Goal: Information Seeking & Learning: Learn about a topic

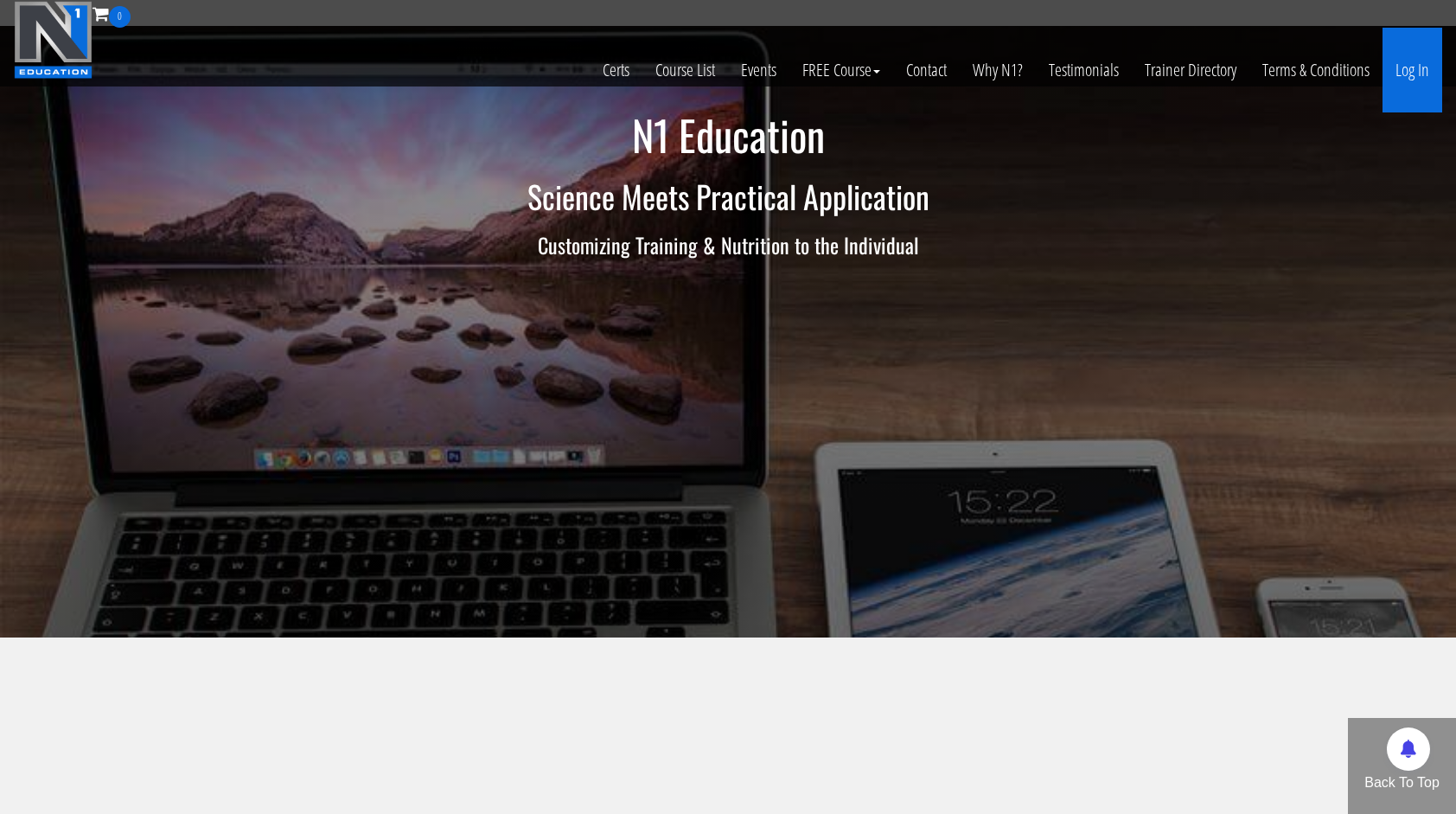
click at [1413, 67] on link "Log In" at bounding box center [1412, 70] width 59 height 85
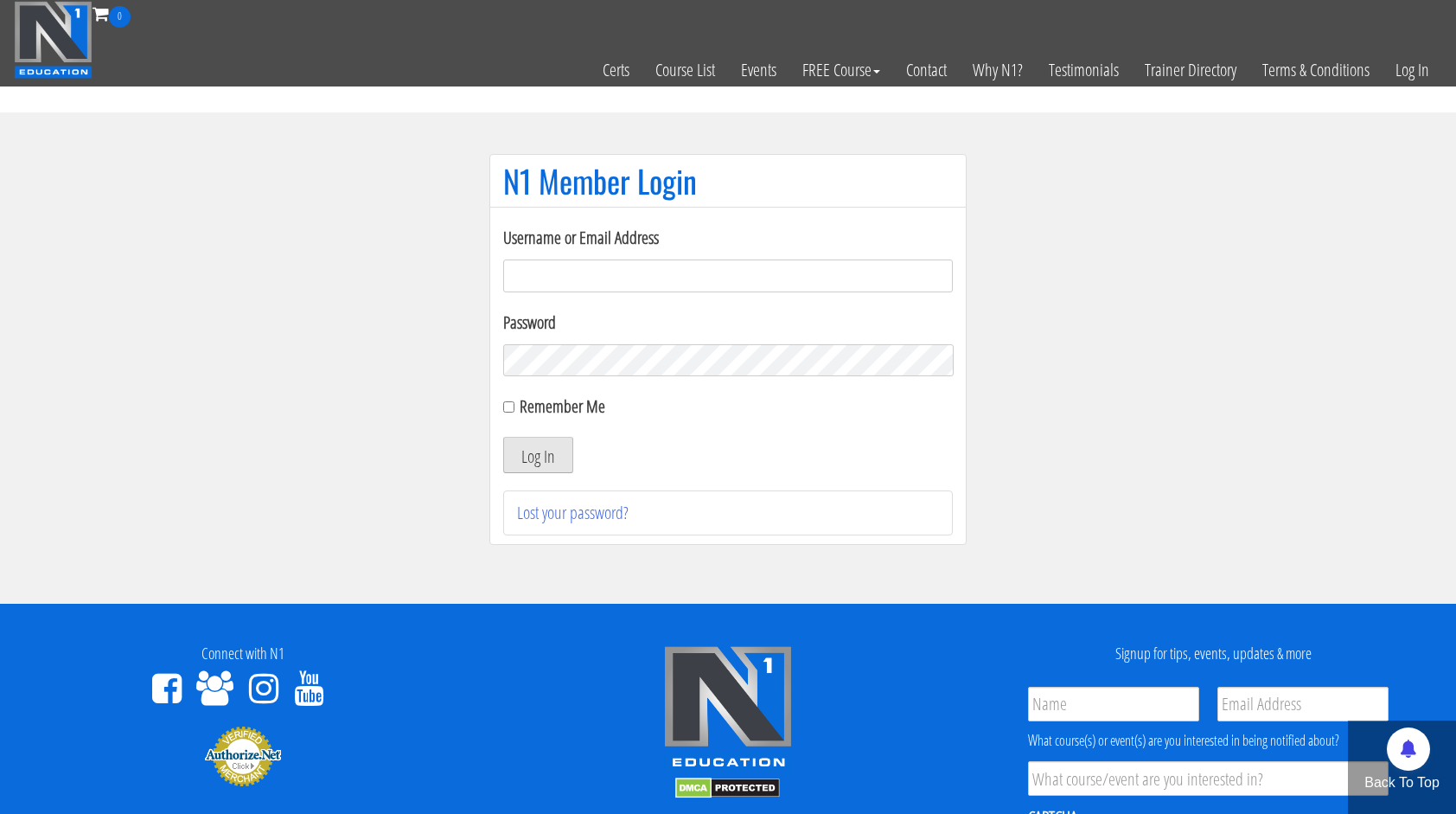
type input "[DOMAIN_NAME][EMAIL_ADDRESS][DOMAIN_NAME]"
click at [529, 468] on button "Log In" at bounding box center [538, 454] width 70 height 36
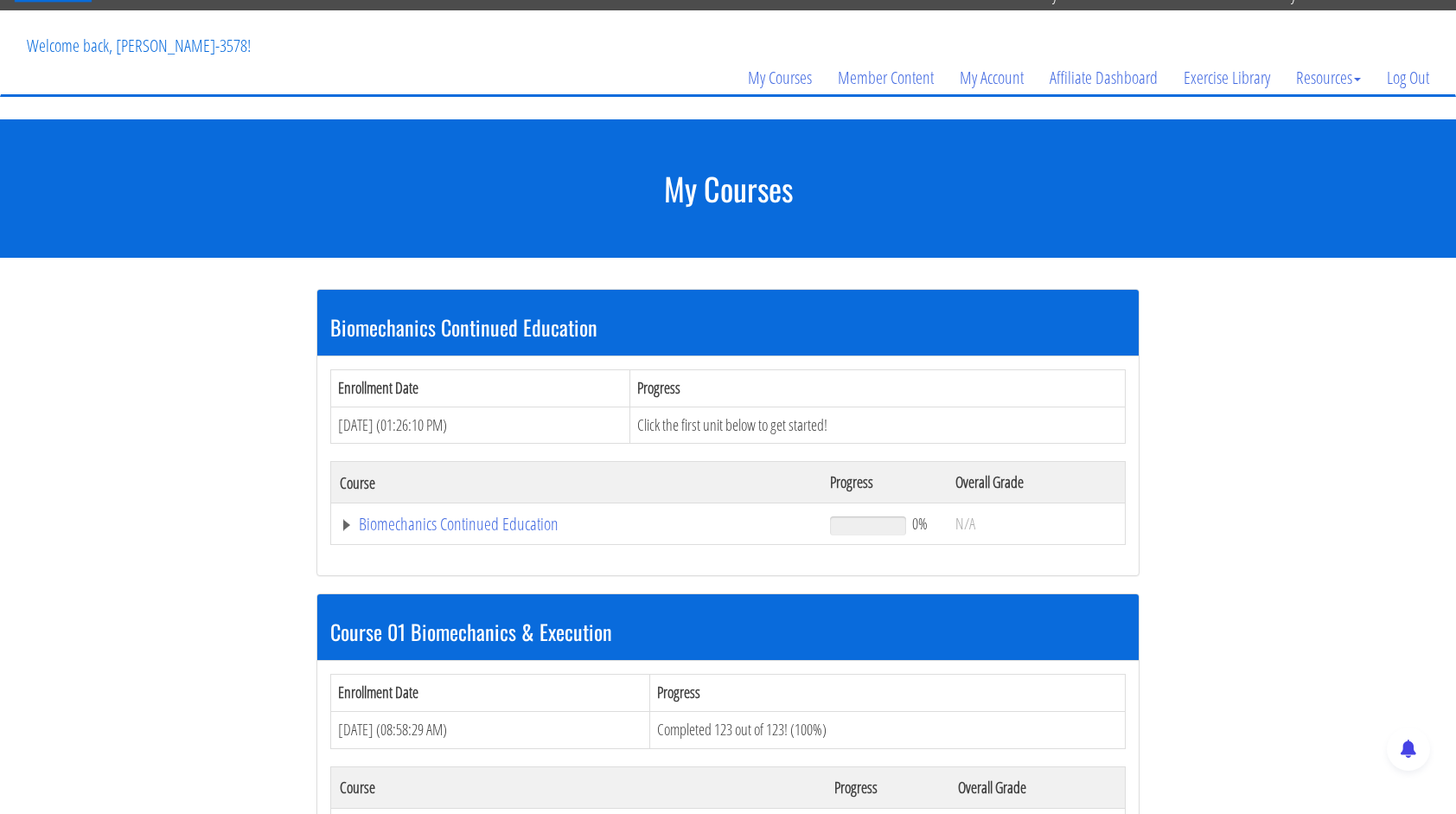
scroll to position [519, 0]
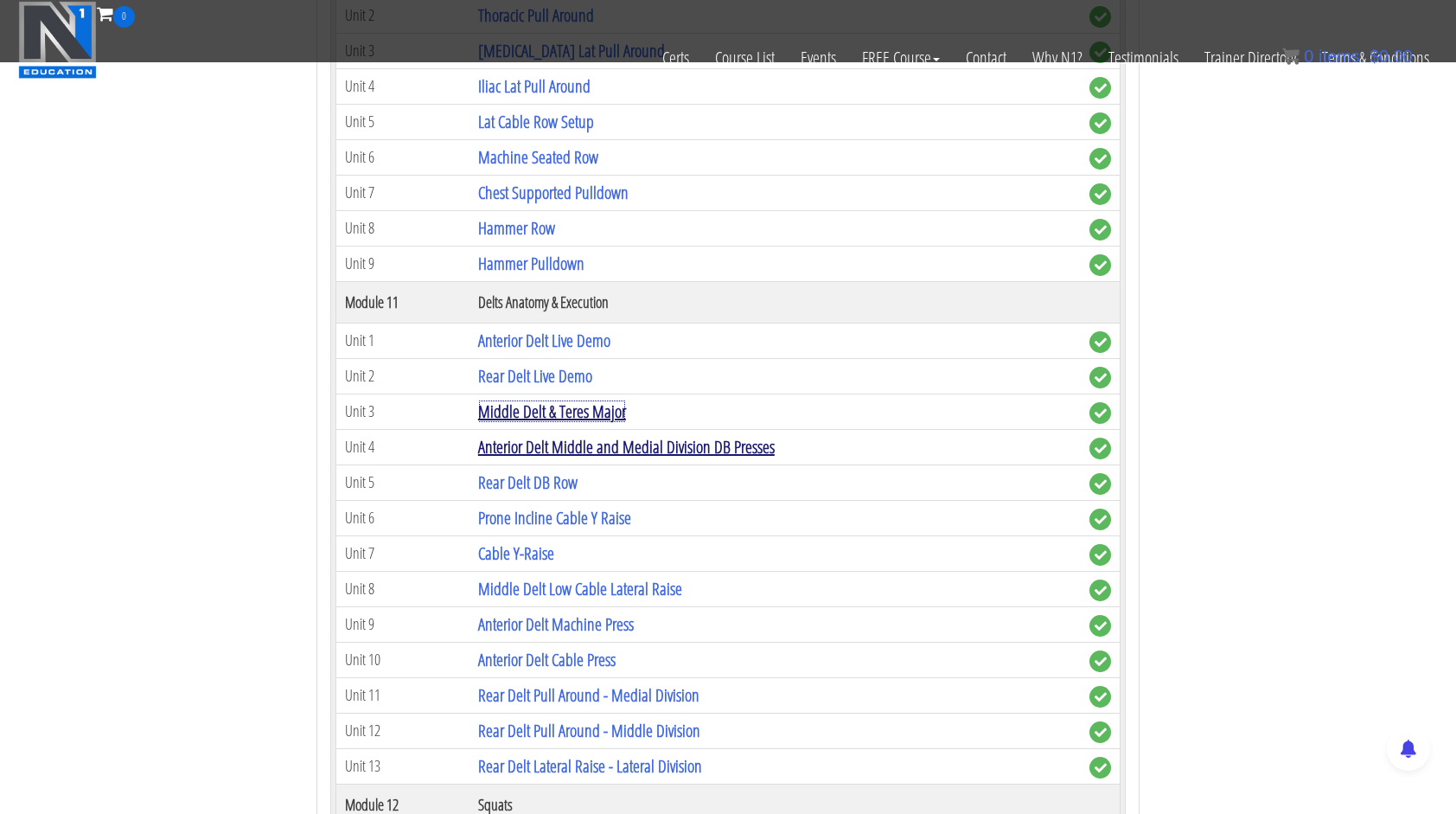
scroll to position [3546, 0]
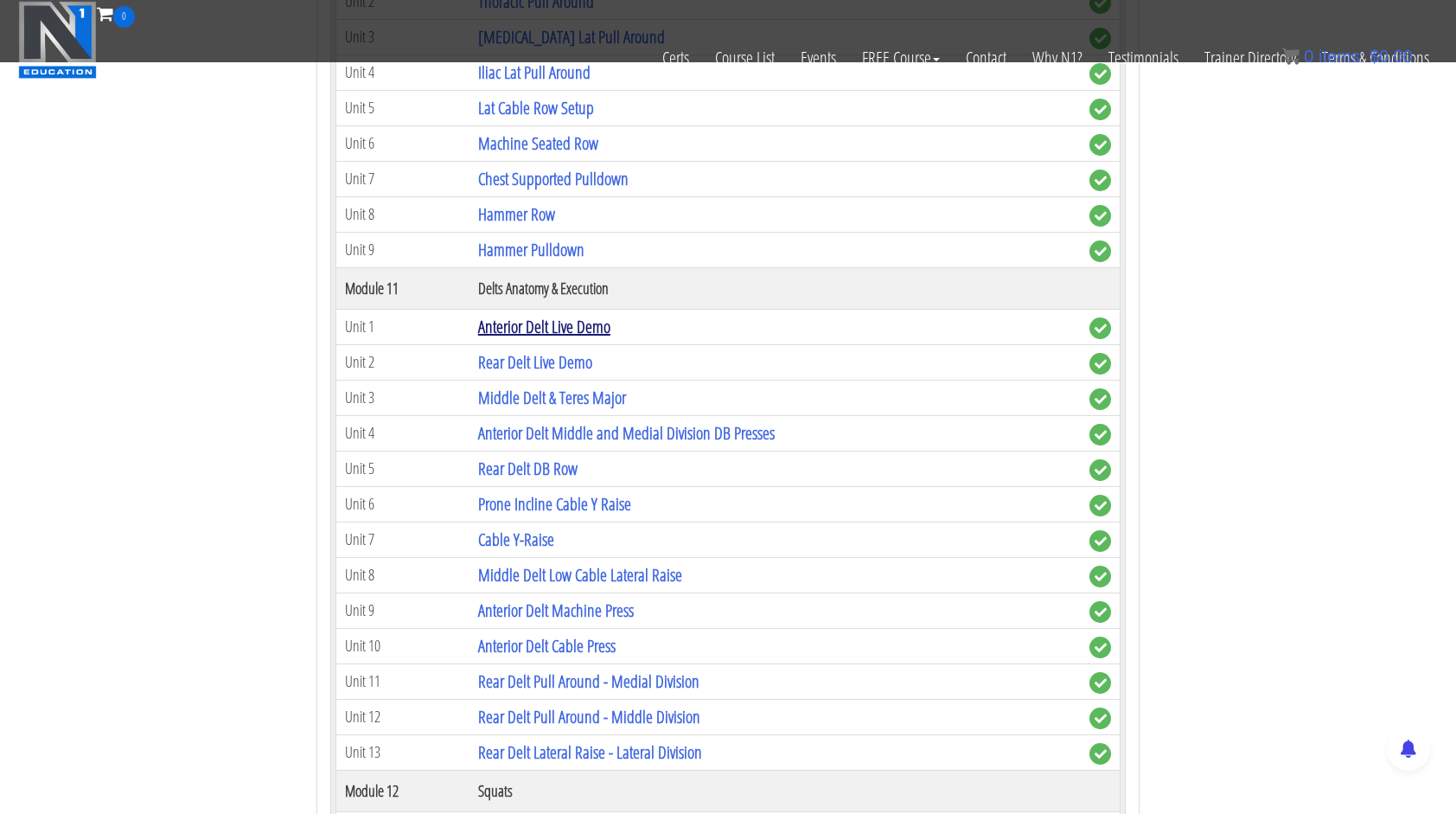
click at [596, 315] on link "Anterior Delt Live Demo" at bounding box center [544, 326] width 132 height 23
click at [673, 421] on link "Anterior Delt Middle and Medial Division DB Presses" at bounding box center [626, 432] width 296 height 23
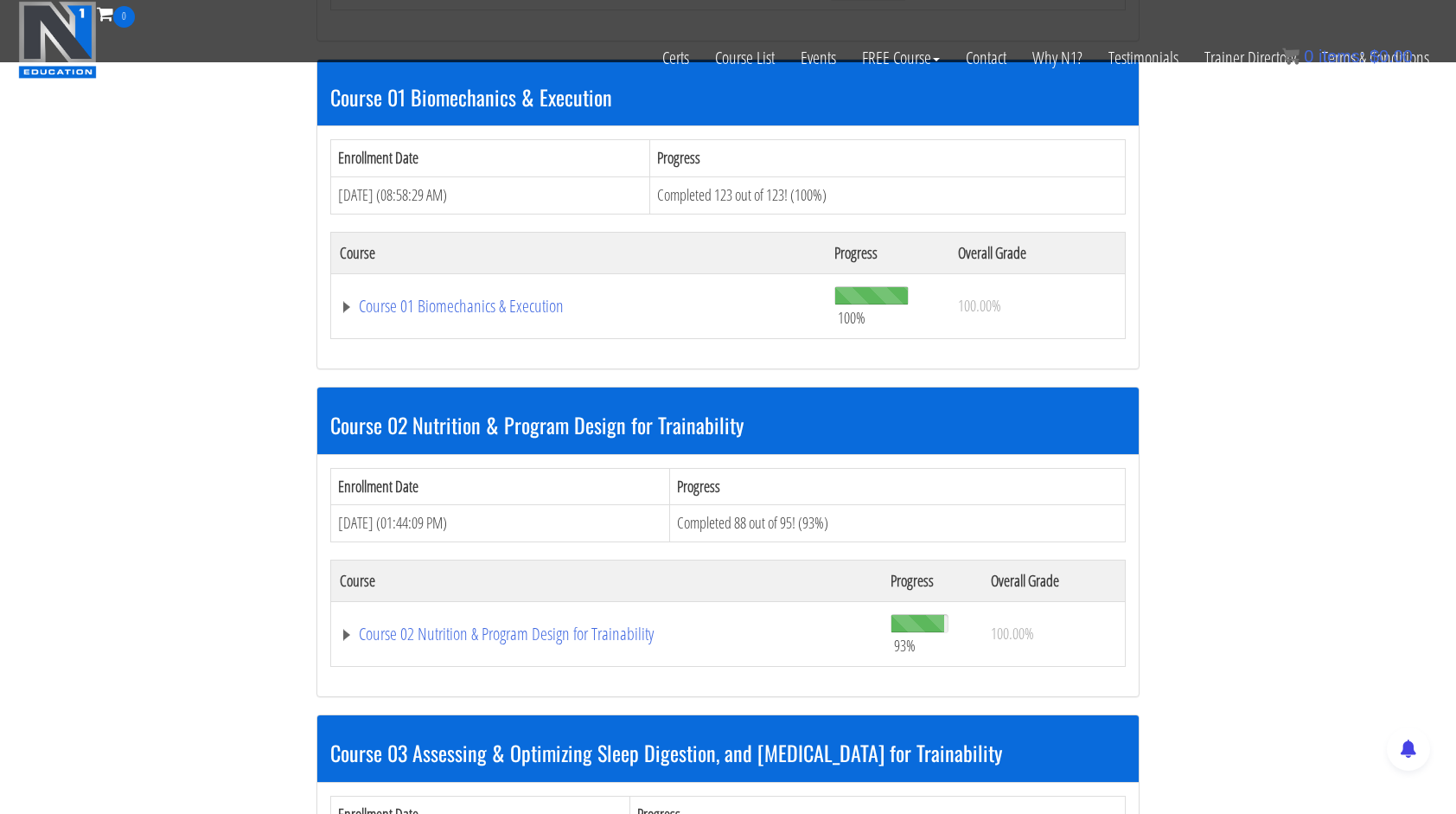
scroll to position [412, 0]
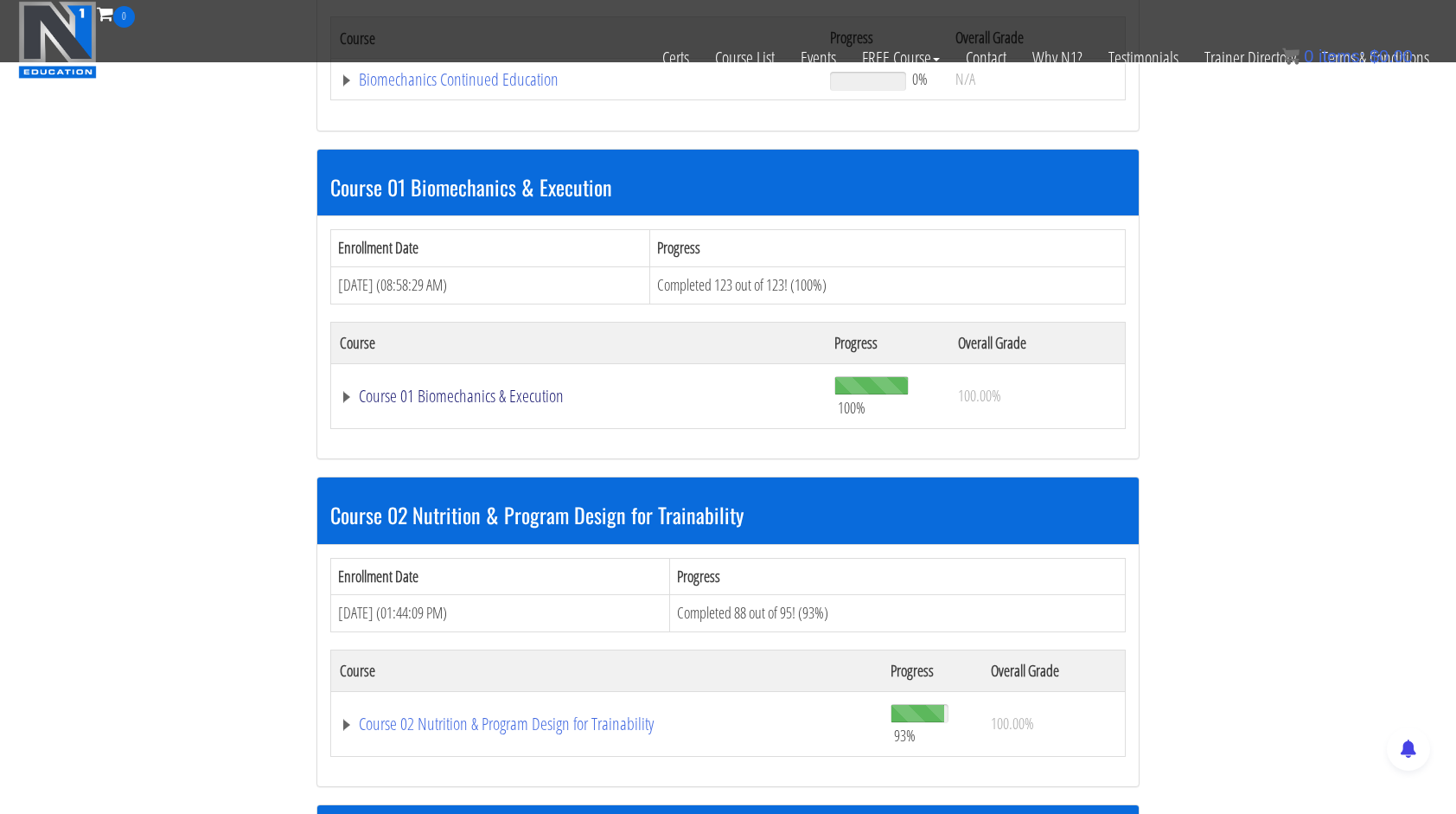
click at [505, 88] on link "Course 01 Biomechanics & Execution" at bounding box center [576, 79] width 473 height 18
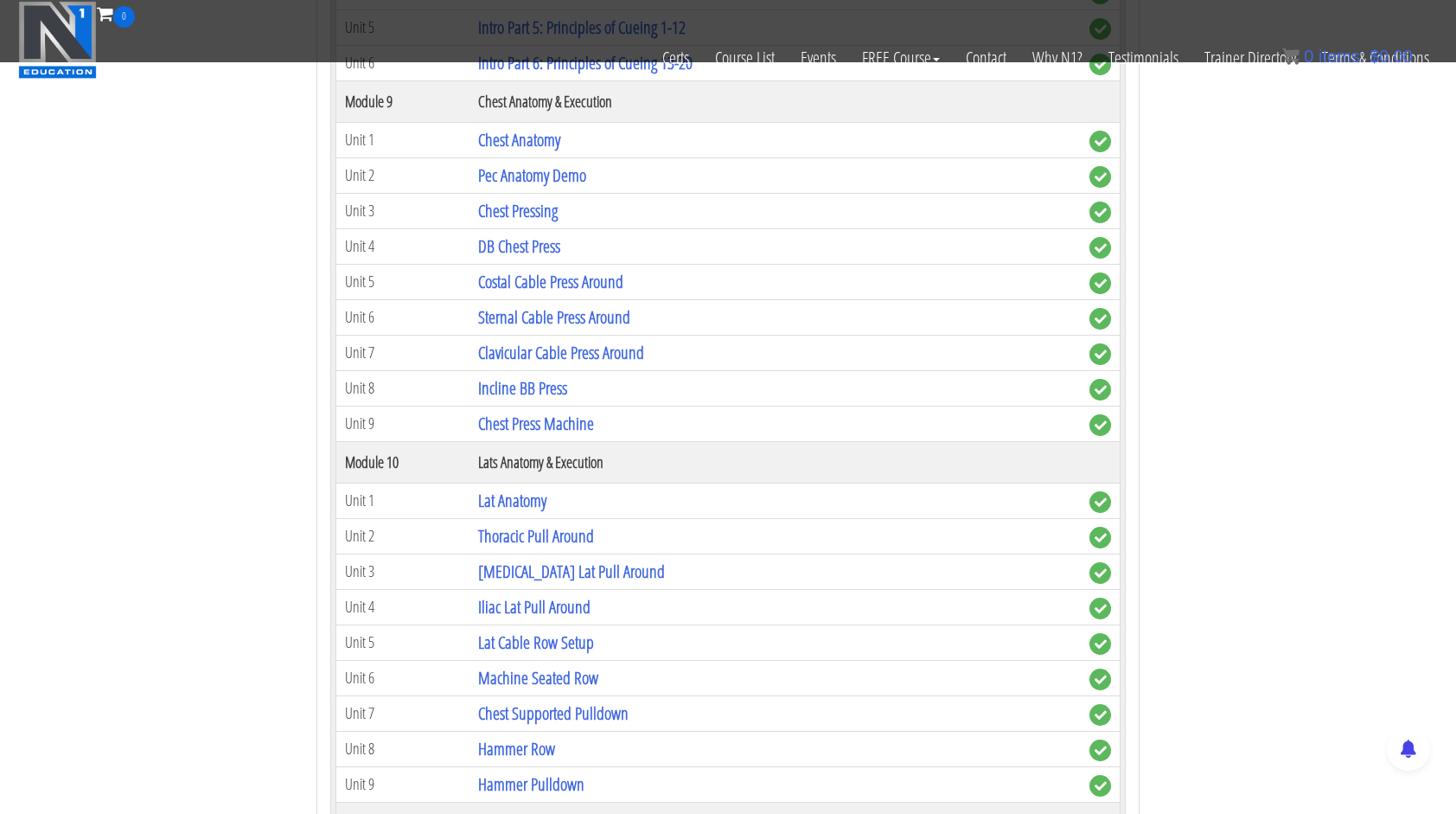
scroll to position [3353, 0]
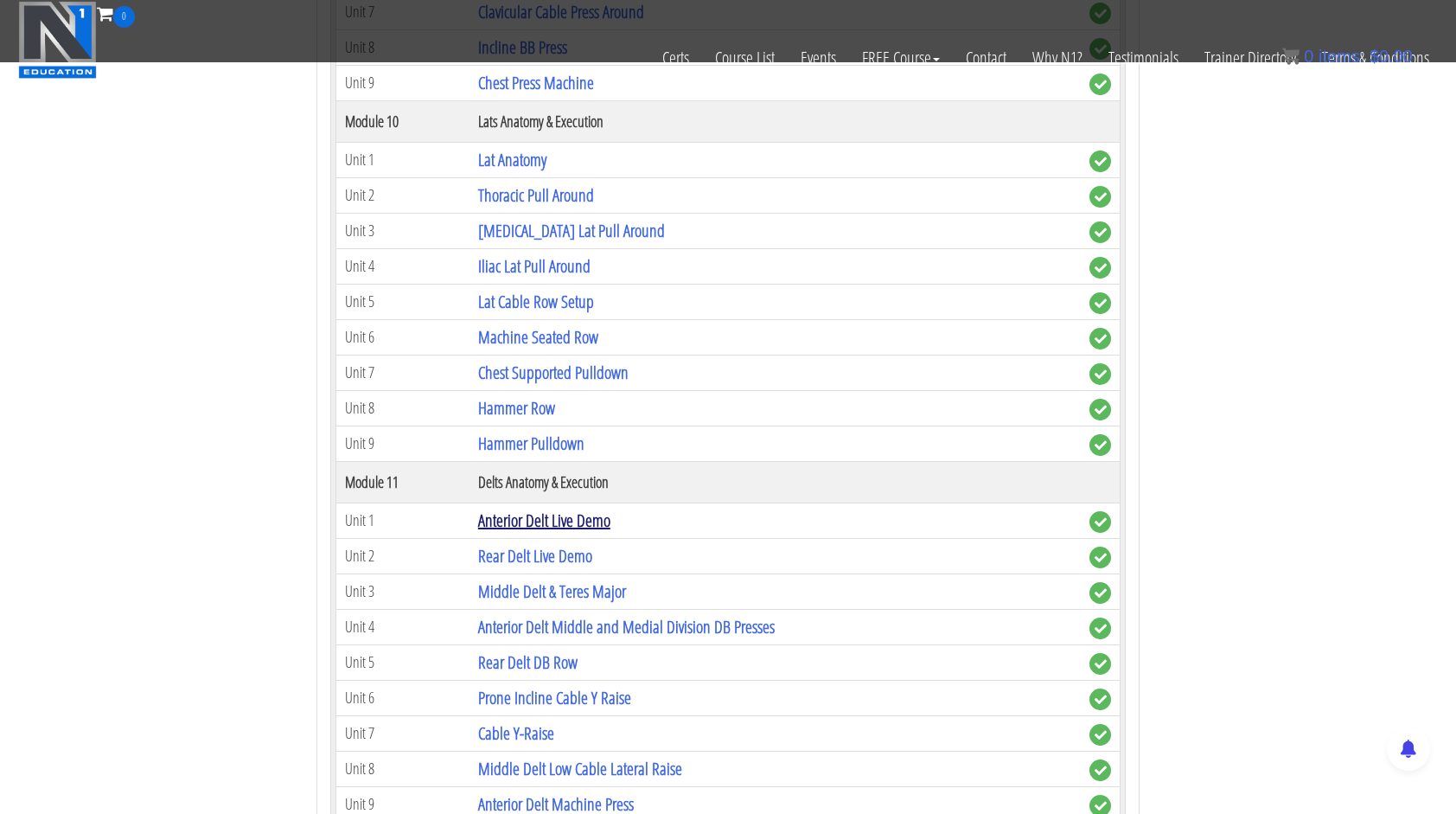
click at [576, 508] on link "Anterior Delt Live Demo" at bounding box center [544, 519] width 132 height 23
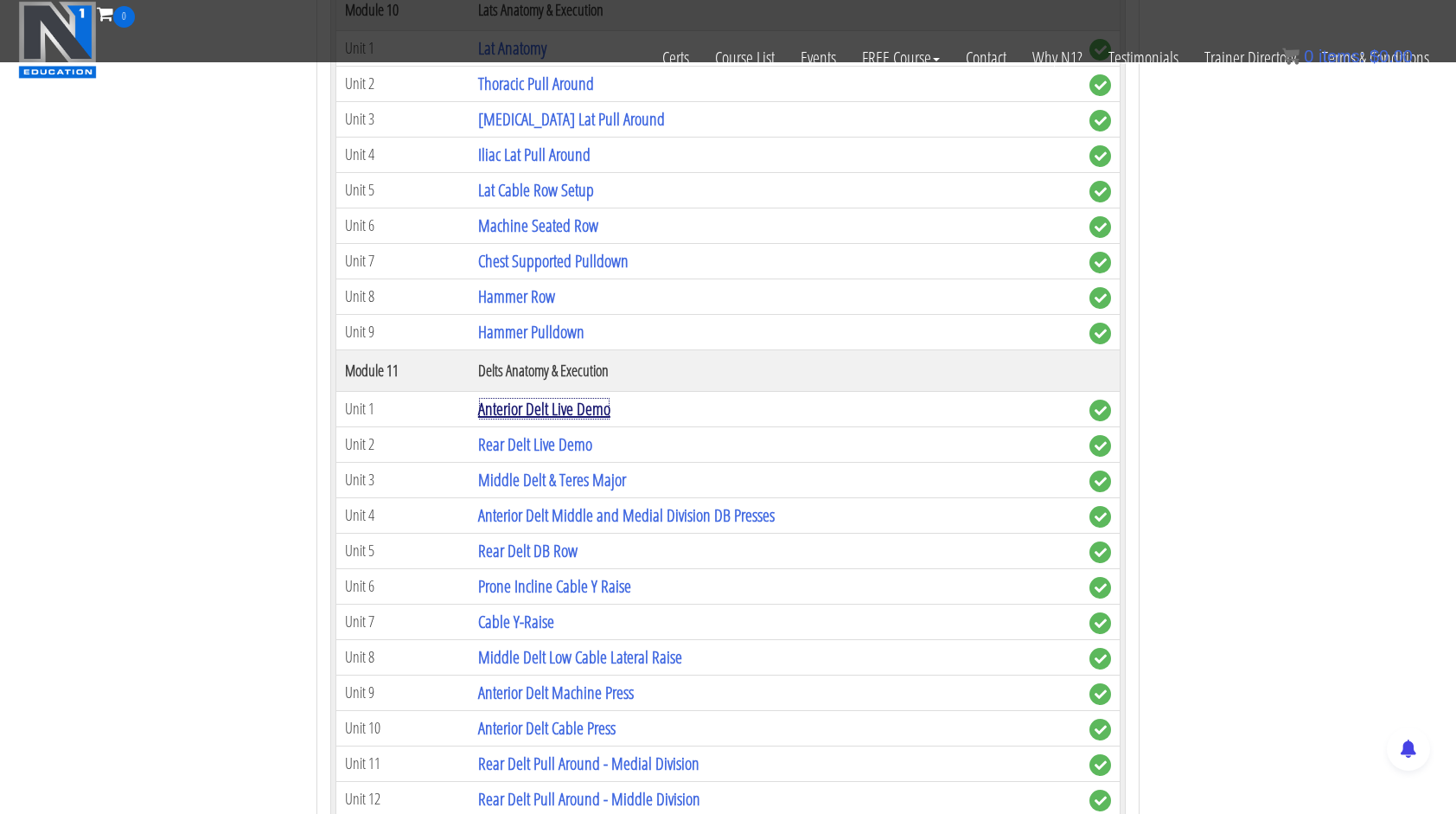
scroll to position [3525, 0]
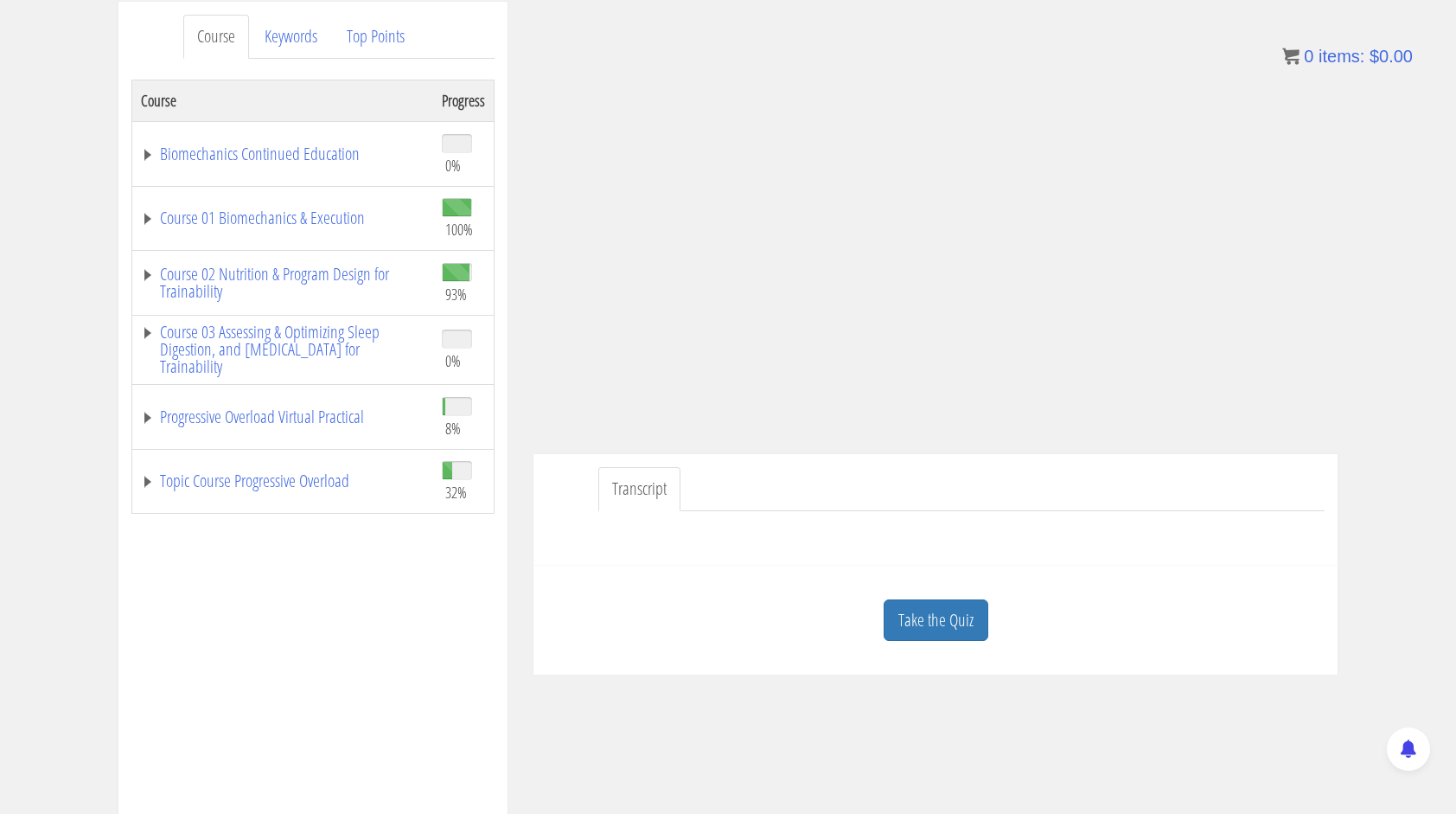
scroll to position [259, 0]
